Goal: Information Seeking & Learning: Learn about a topic

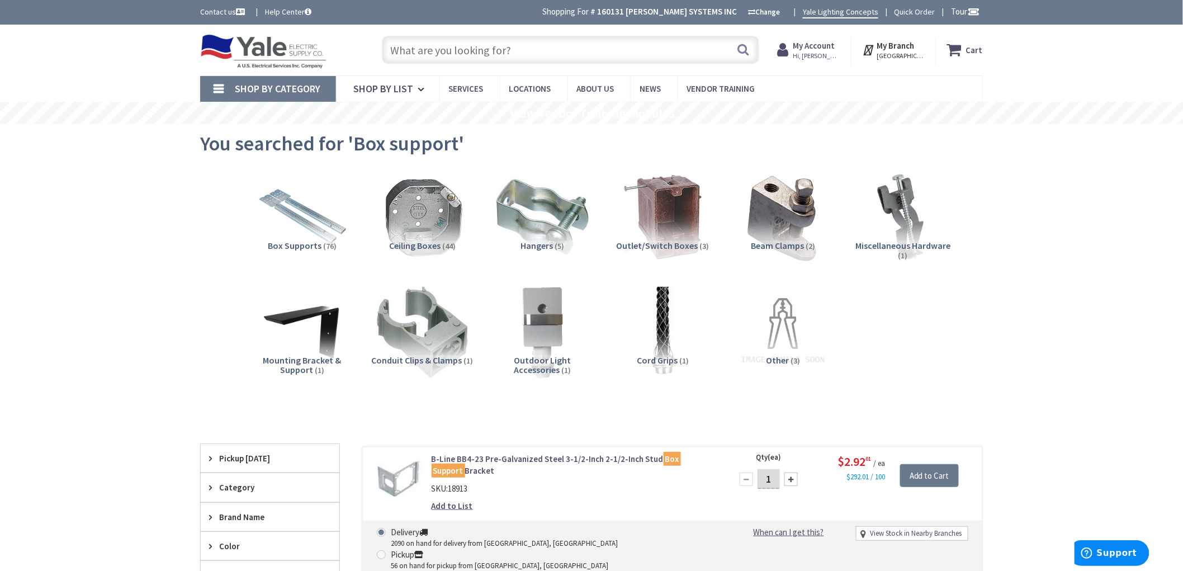
click at [499, 36] on input "text" at bounding box center [570, 50] width 377 height 28
click at [510, 49] on input "text" at bounding box center [570, 50] width 377 height 28
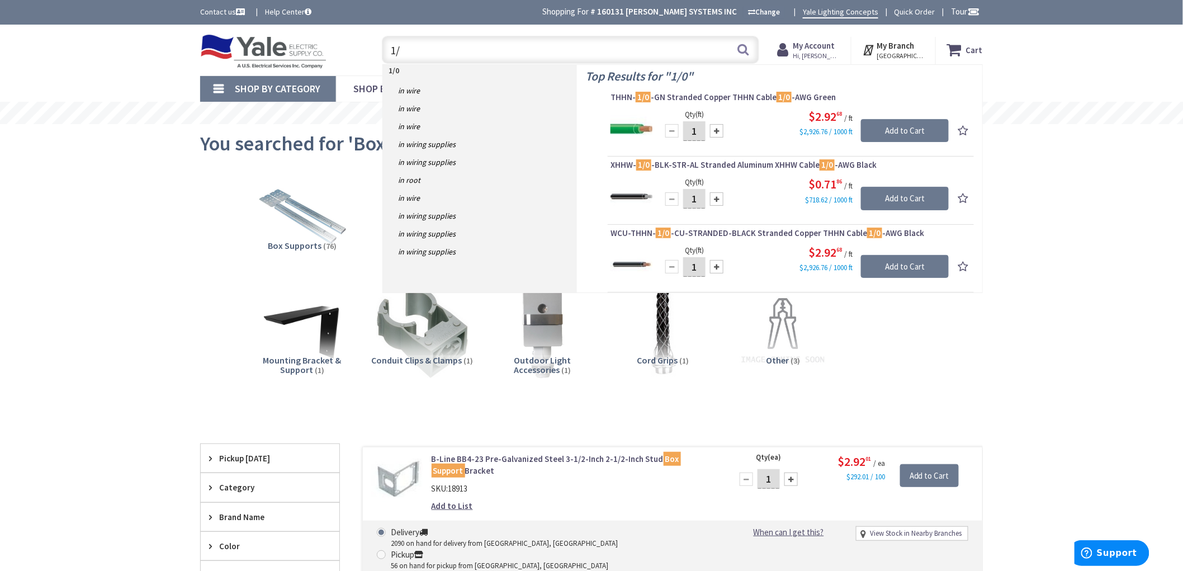
type input "1"
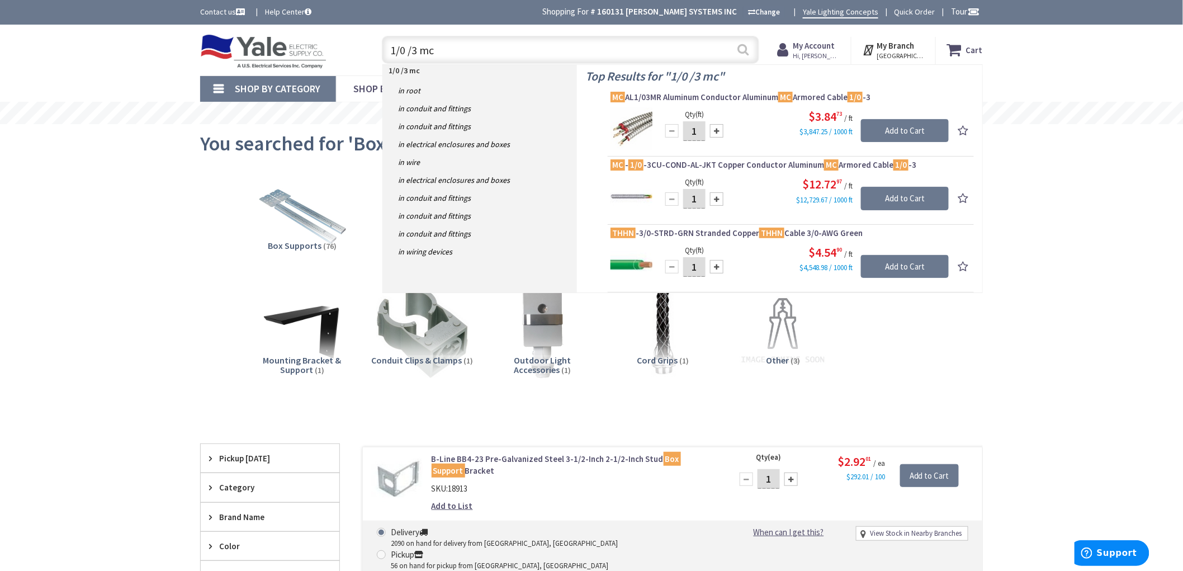
type input "1/0 /3 mc"
click at [747, 51] on button "Search" at bounding box center [743, 49] width 15 height 25
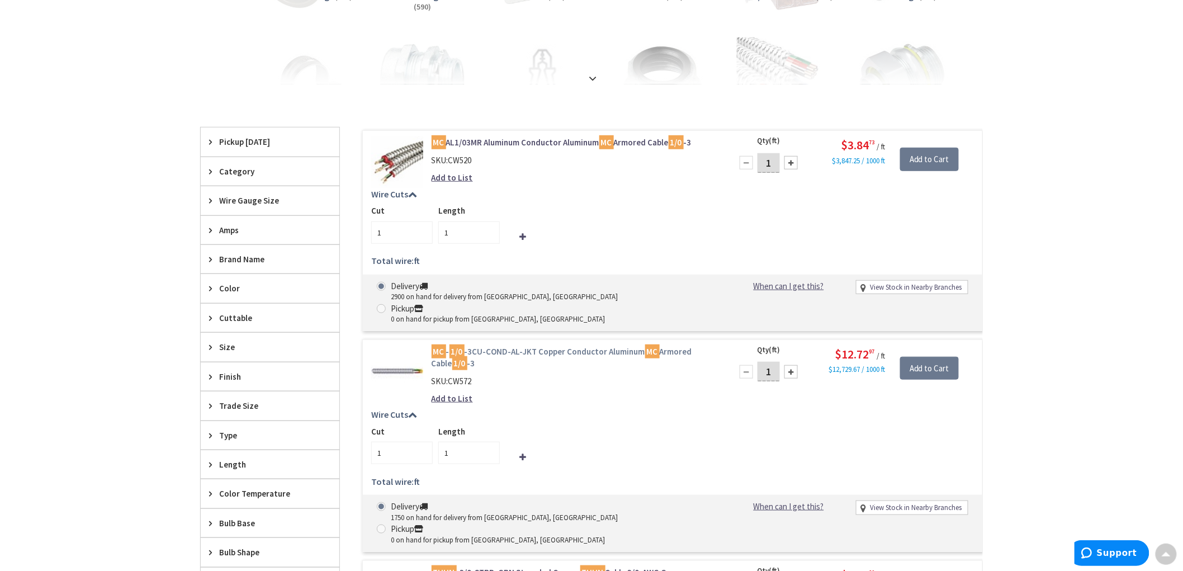
type input "[STREET_ADDRESS][PERSON_NAME]"
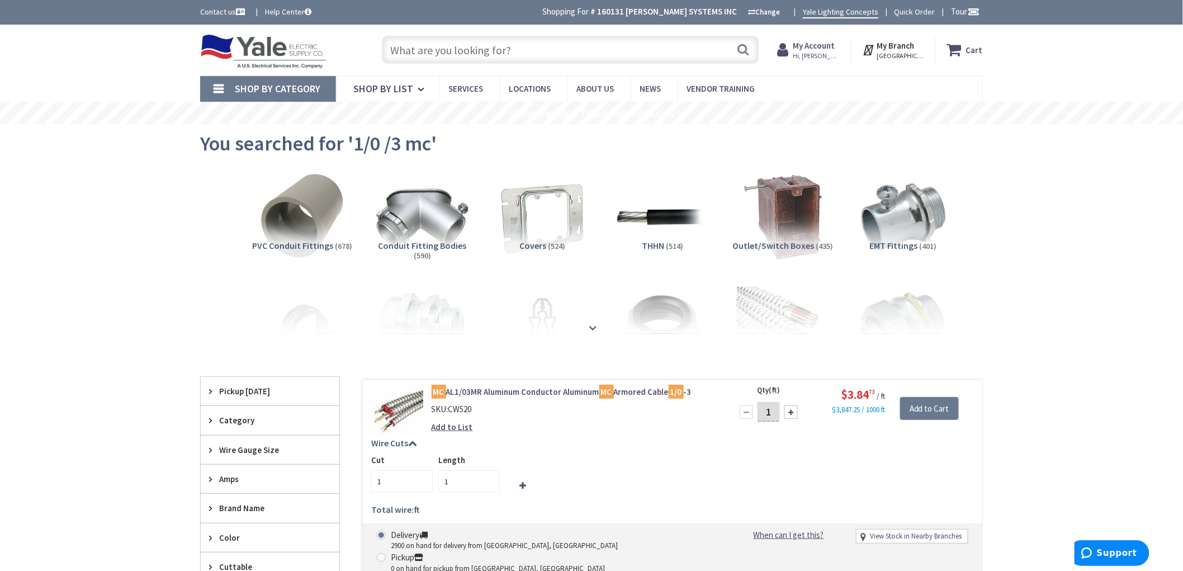
click at [434, 38] on input "text" at bounding box center [570, 50] width 377 height 28
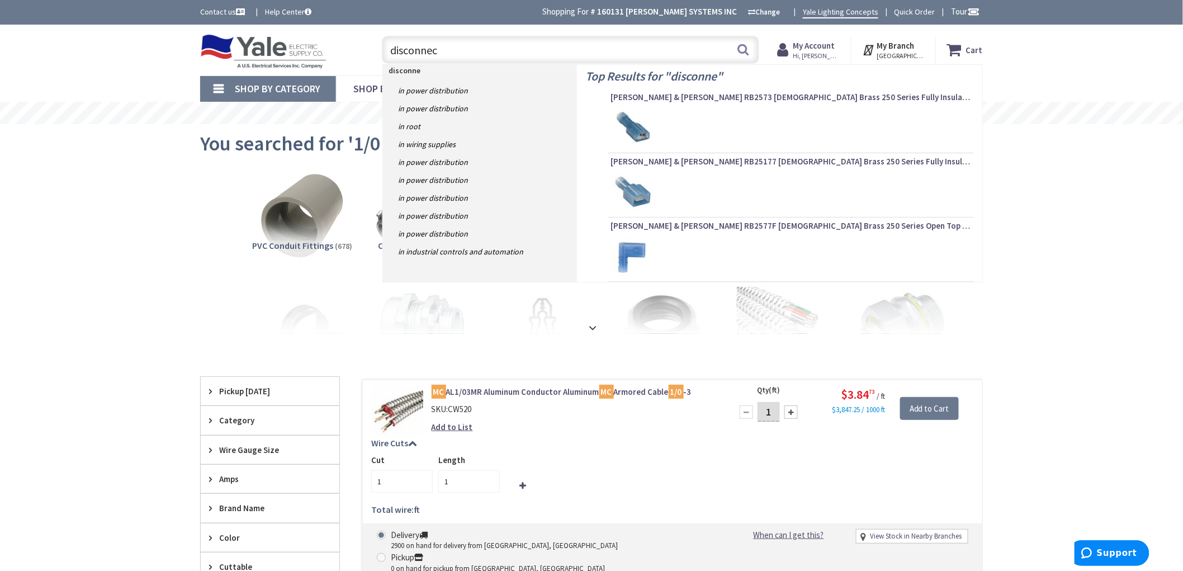
type input "disconnect"
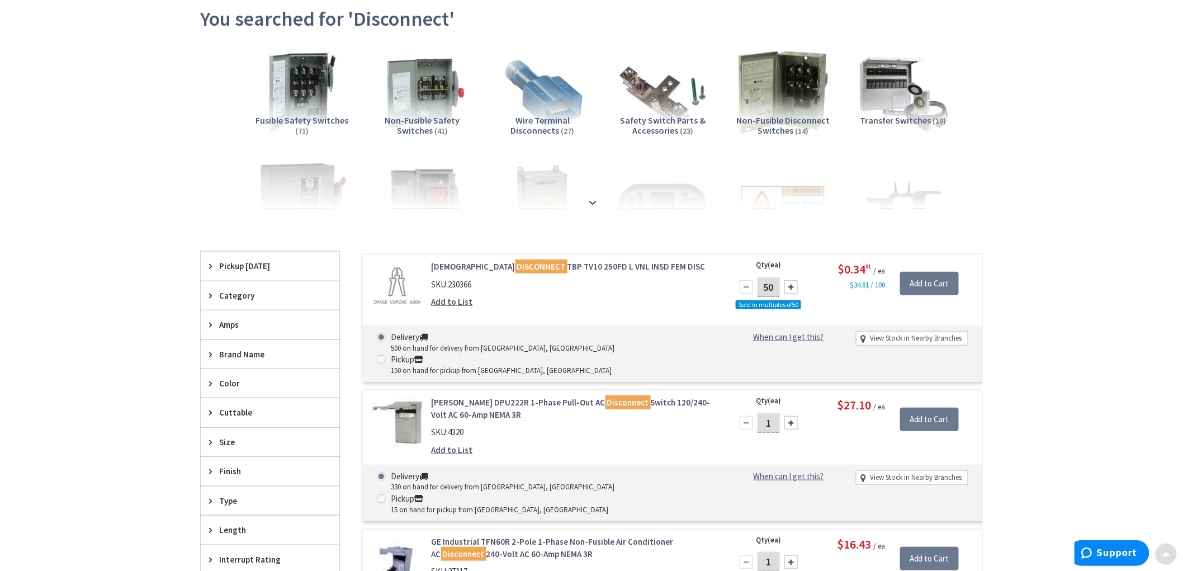
scroll to position [125, 0]
click at [236, 322] on span "Amps" at bounding box center [264, 325] width 91 height 12
click at [241, 423] on span "200 Amp" at bounding box center [270, 422] width 139 height 19
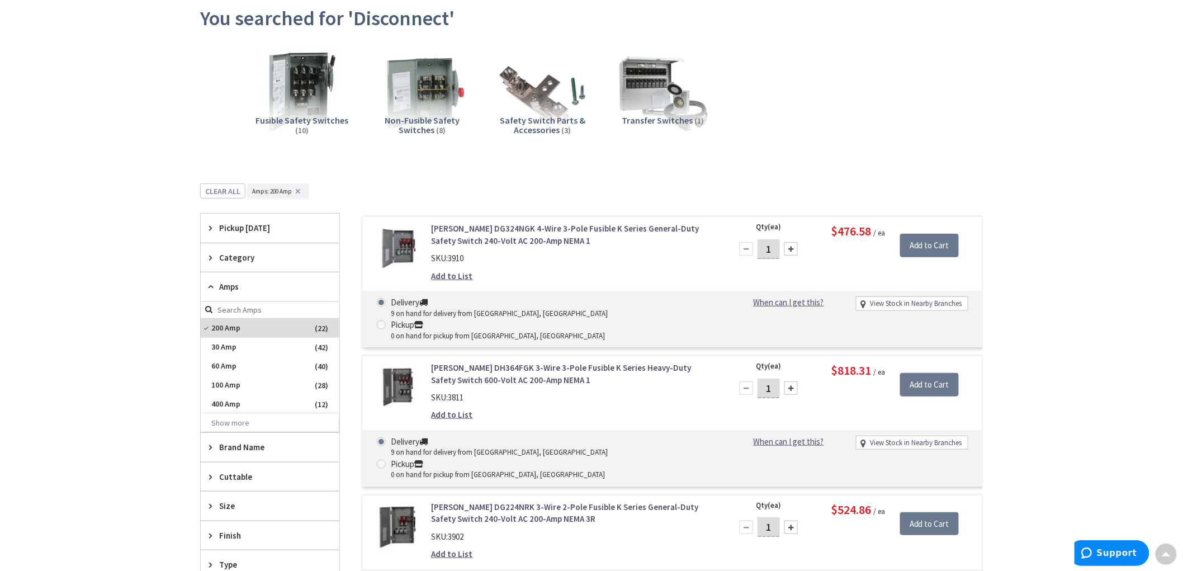
click at [425, 116] on span "Non-Fusible Safety Switches" at bounding box center [422, 125] width 75 height 21
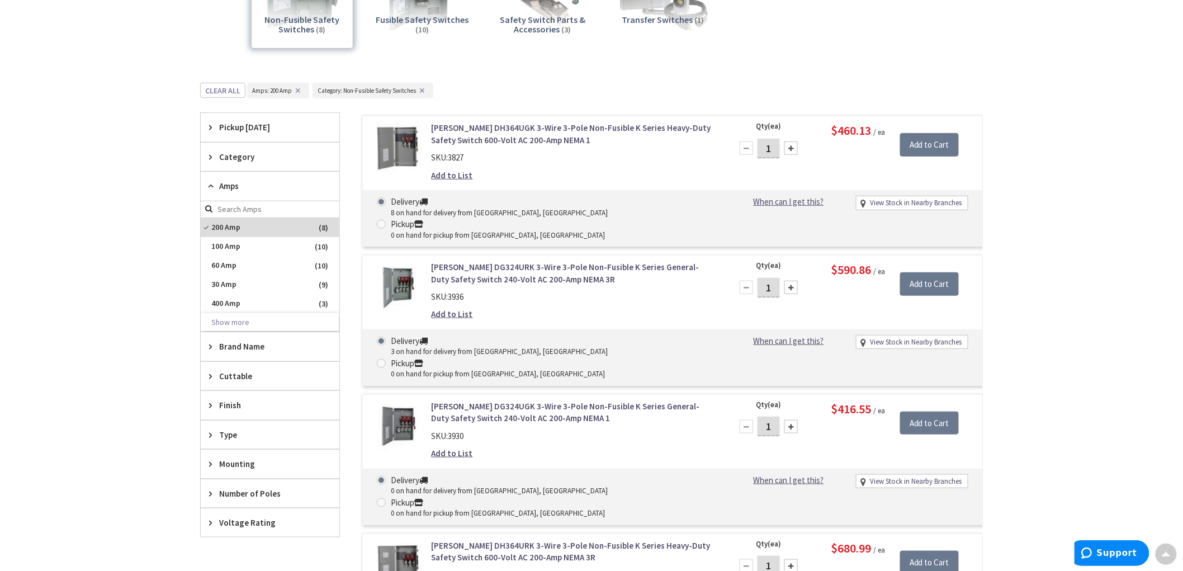
scroll to position [246, 0]
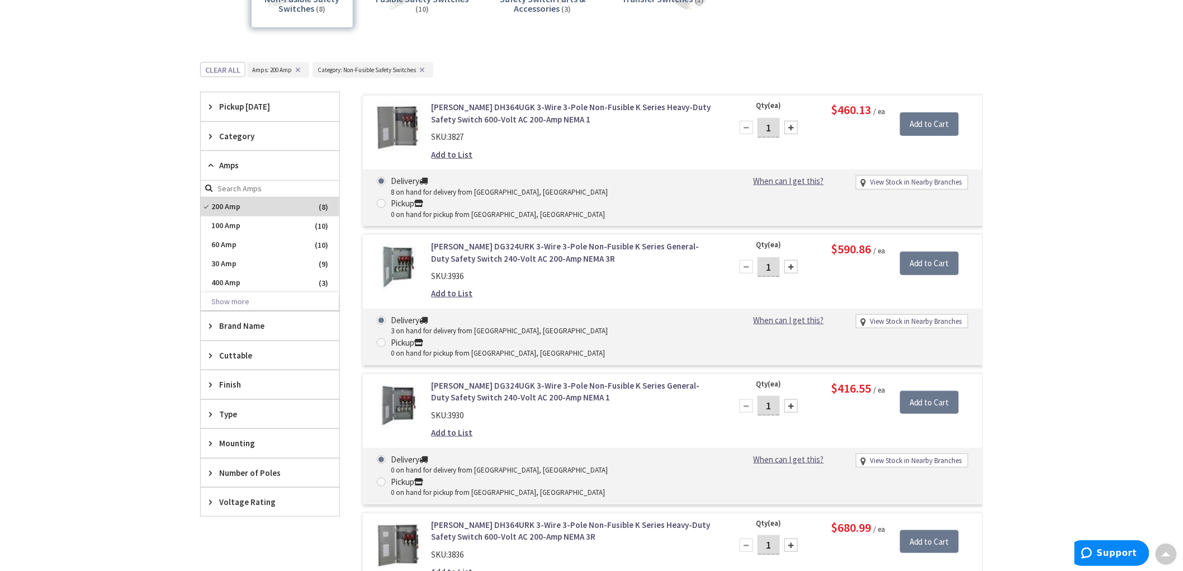
click at [266, 471] on span "Number of Poles" at bounding box center [264, 473] width 91 height 12
click at [227, 511] on span "3" at bounding box center [270, 513] width 139 height 19
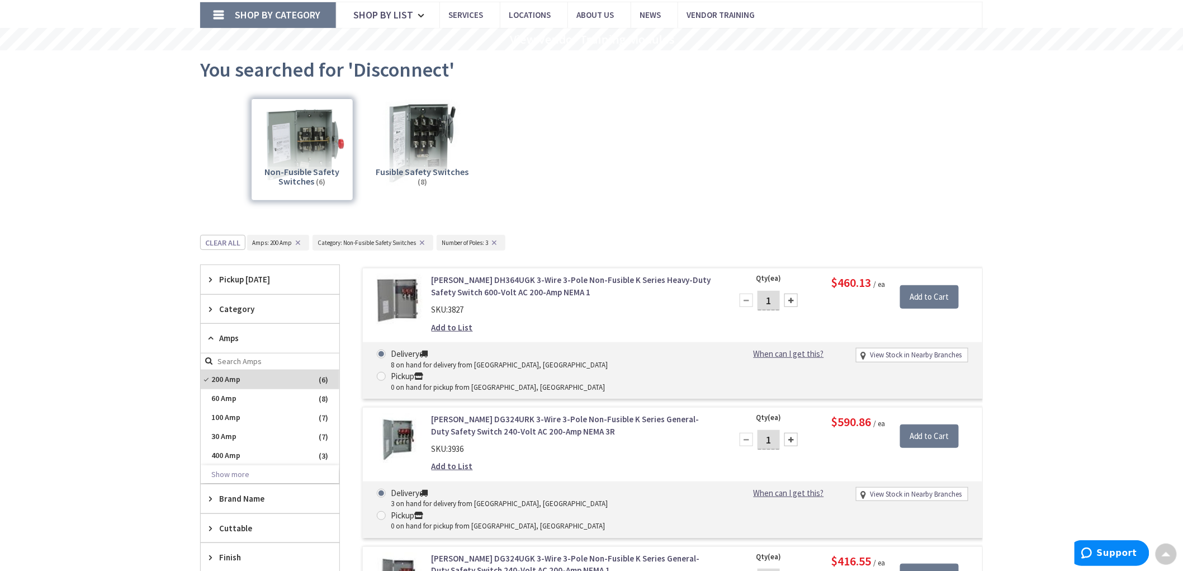
scroll to position [0, 0]
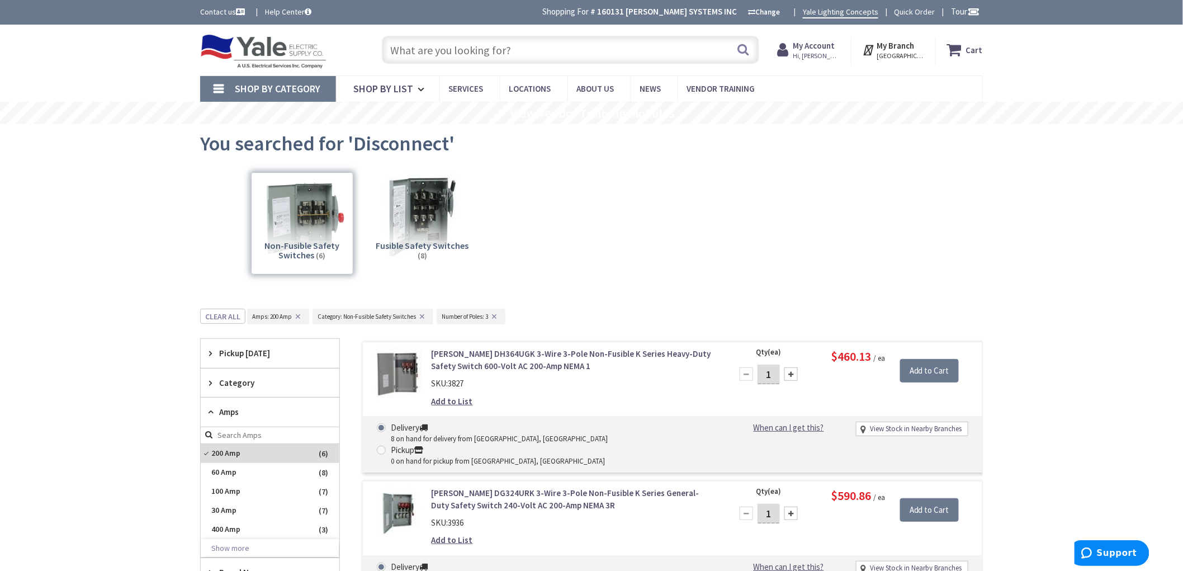
click at [506, 57] on input "text" at bounding box center [570, 50] width 377 height 28
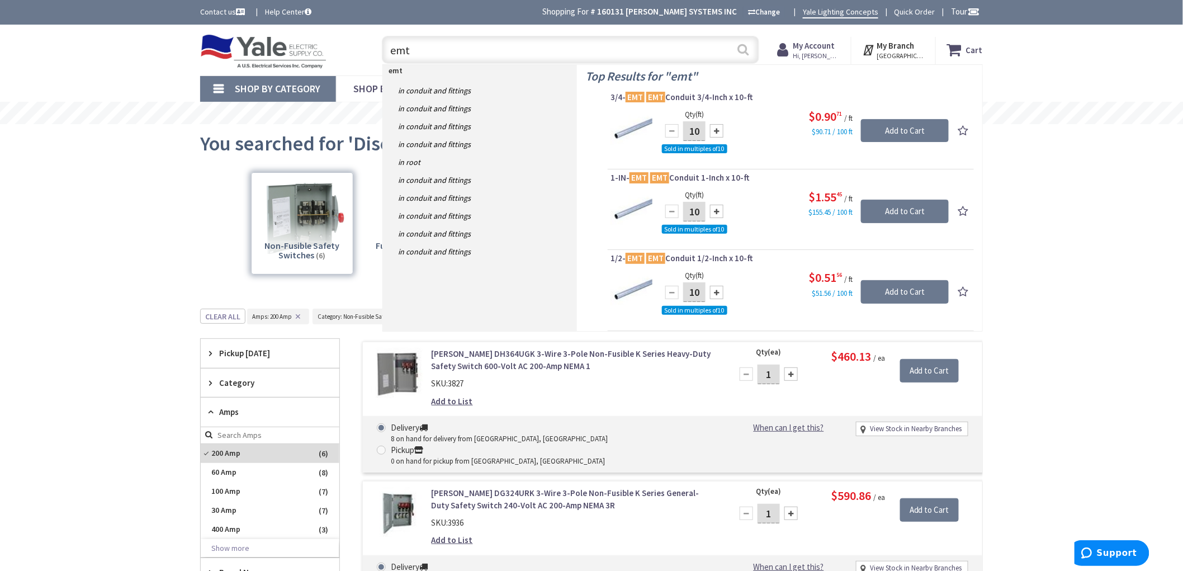
type input "emt"
click at [737, 48] on button "Search" at bounding box center [743, 49] width 15 height 25
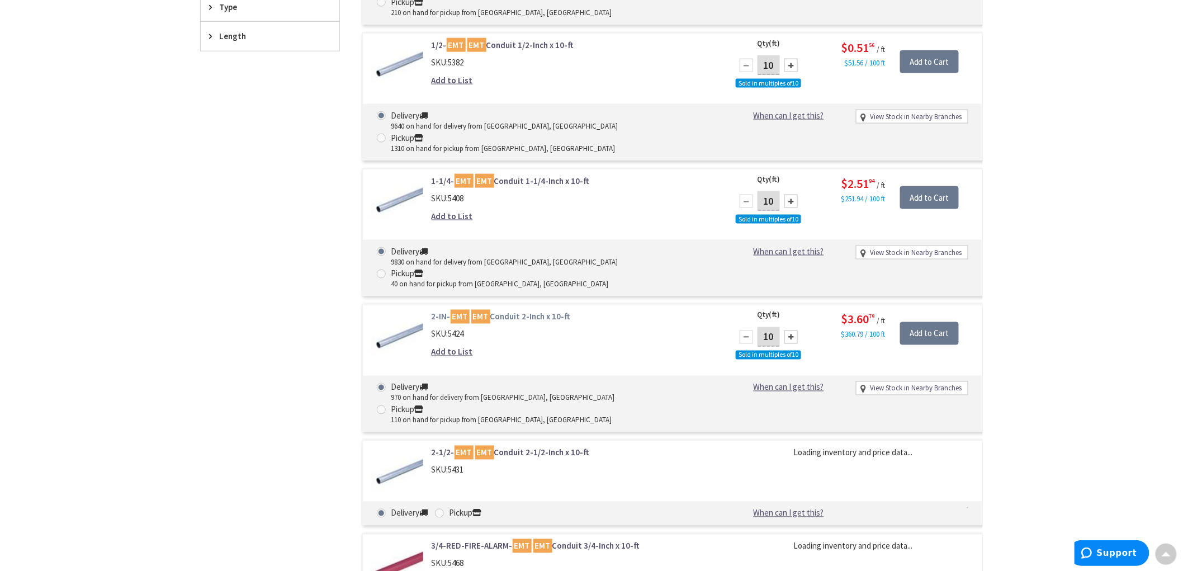
scroll to position [621, 0]
